Goal: Transaction & Acquisition: Purchase product/service

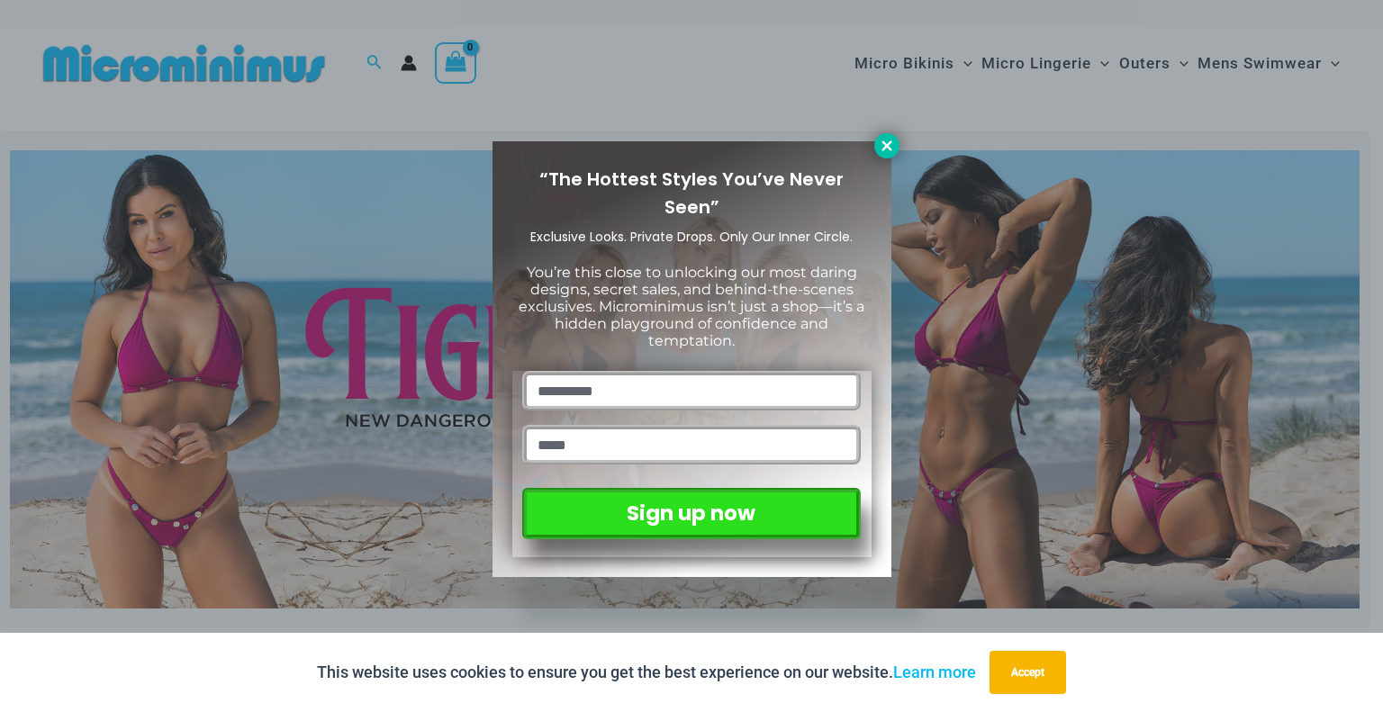
click at [879, 142] on icon at bounding box center [887, 146] width 16 height 16
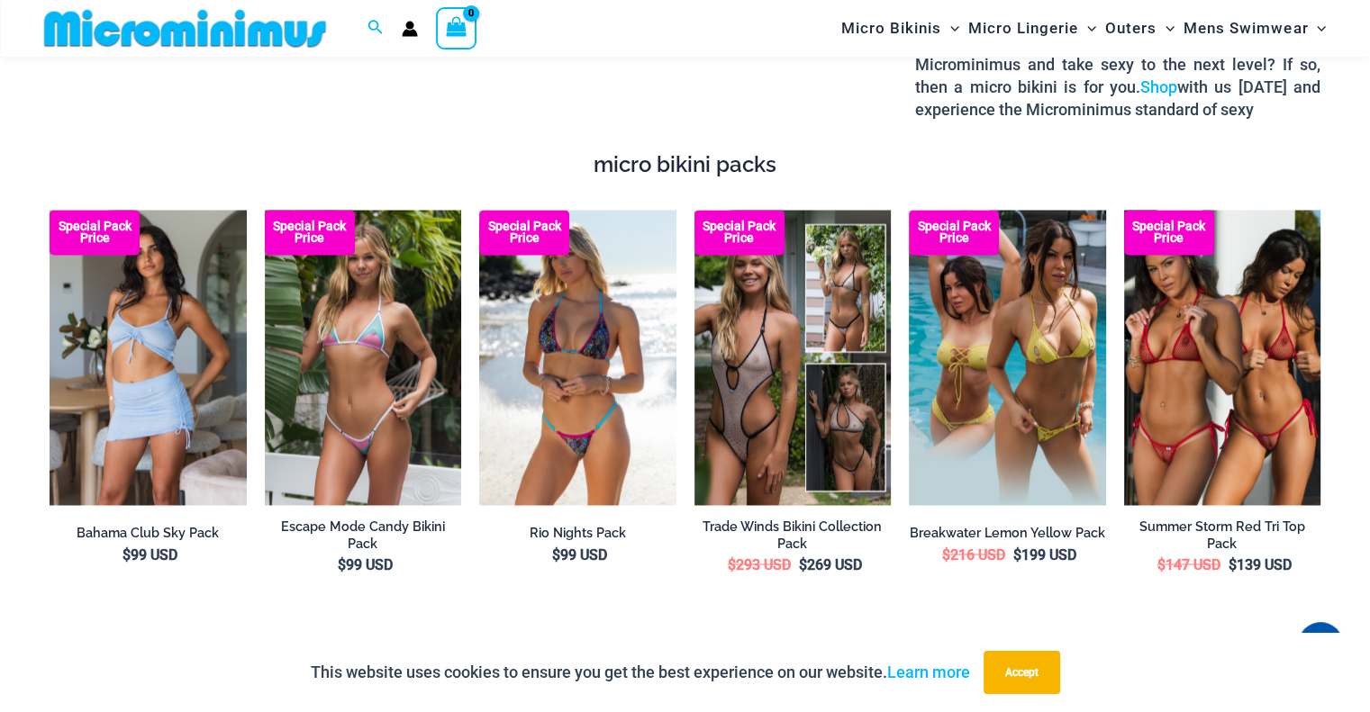
scroll to position [3048, 0]
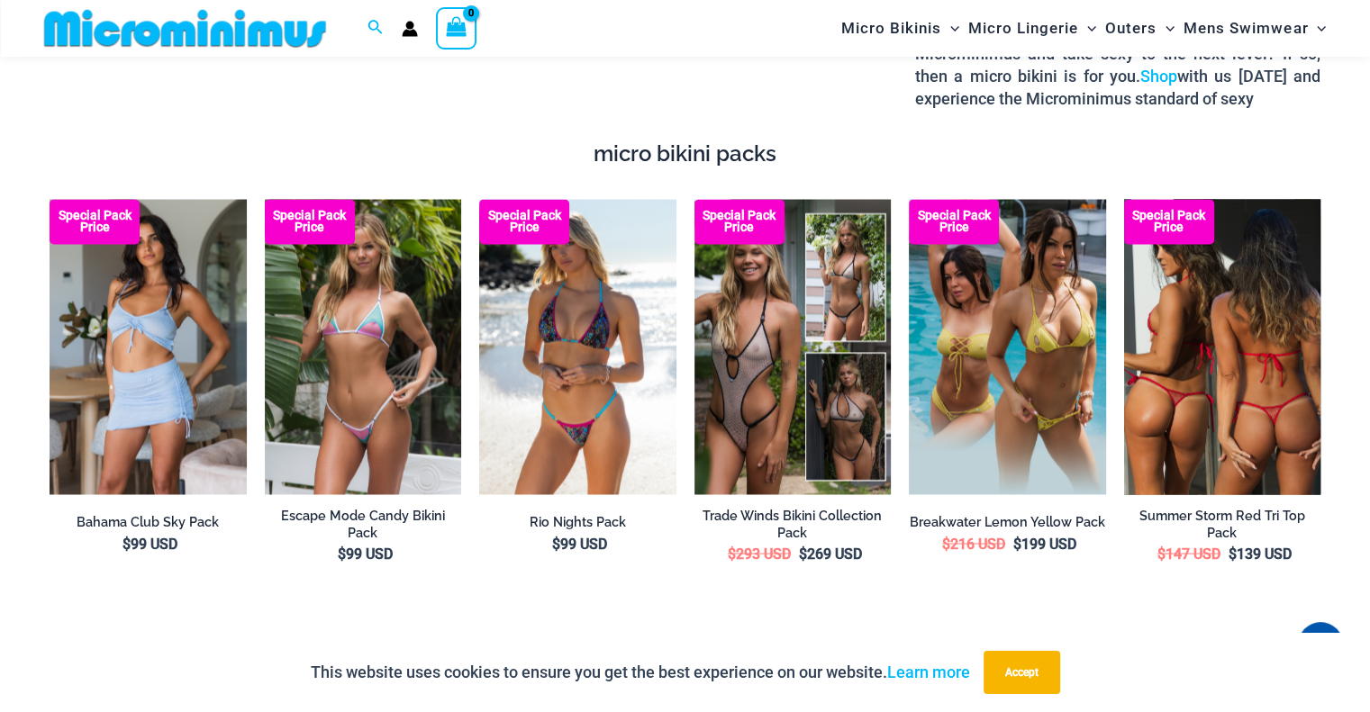
click at [1268, 393] on img at bounding box center [1222, 346] width 197 height 295
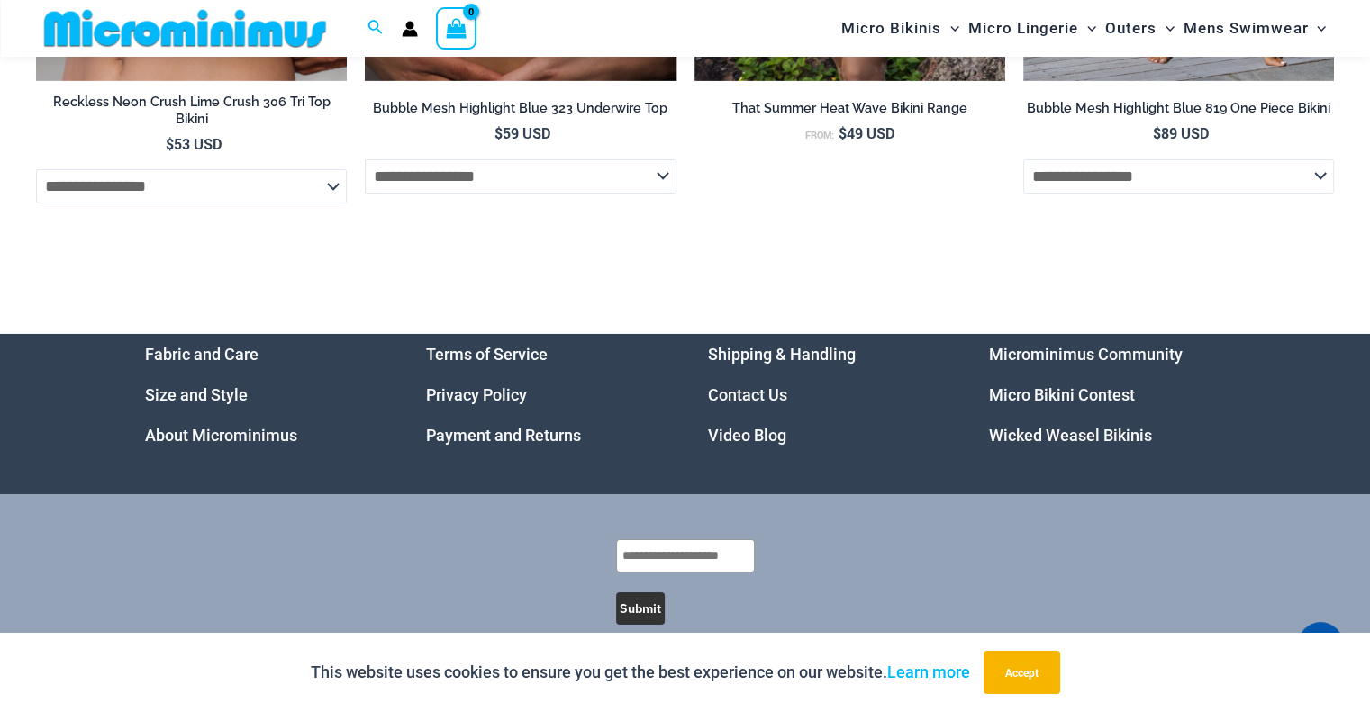
scroll to position [6369, 0]
